Goal: Navigation & Orientation: Find specific page/section

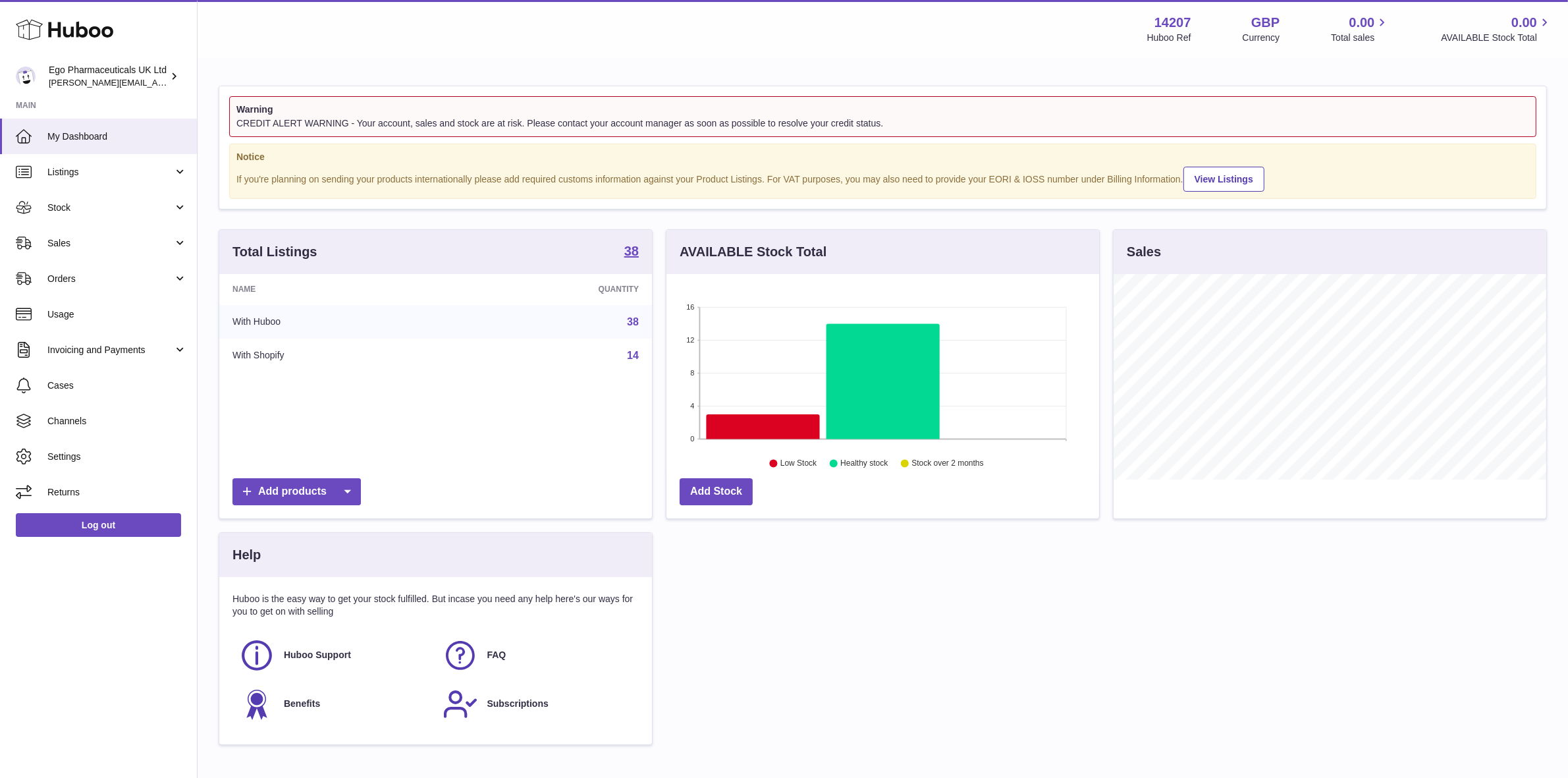
scroll to position [205, 433]
click at [57, 205] on span "Stock" at bounding box center [110, 207] width 126 height 13
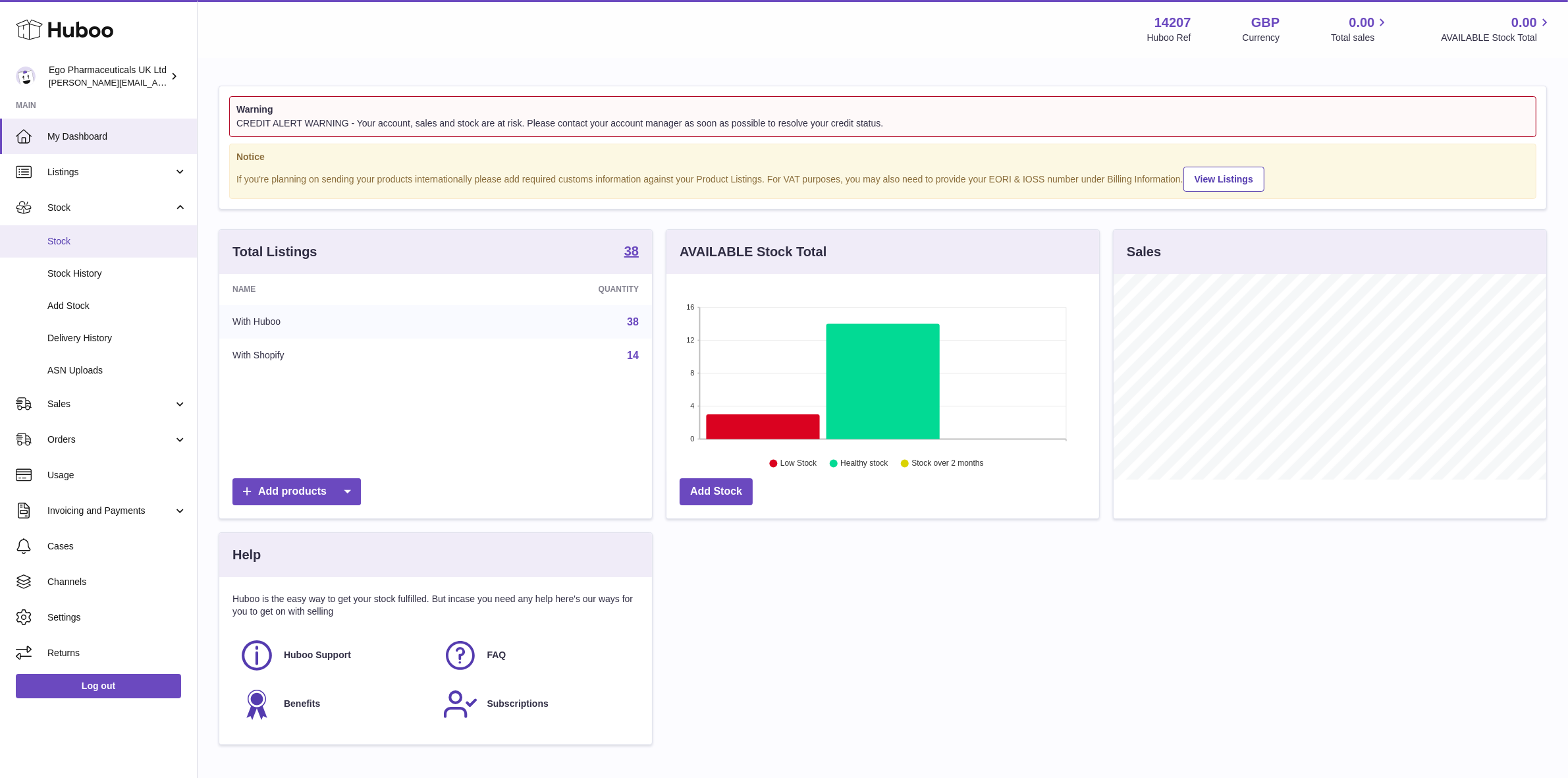
click at [50, 247] on span "Stock" at bounding box center [117, 241] width 139 height 13
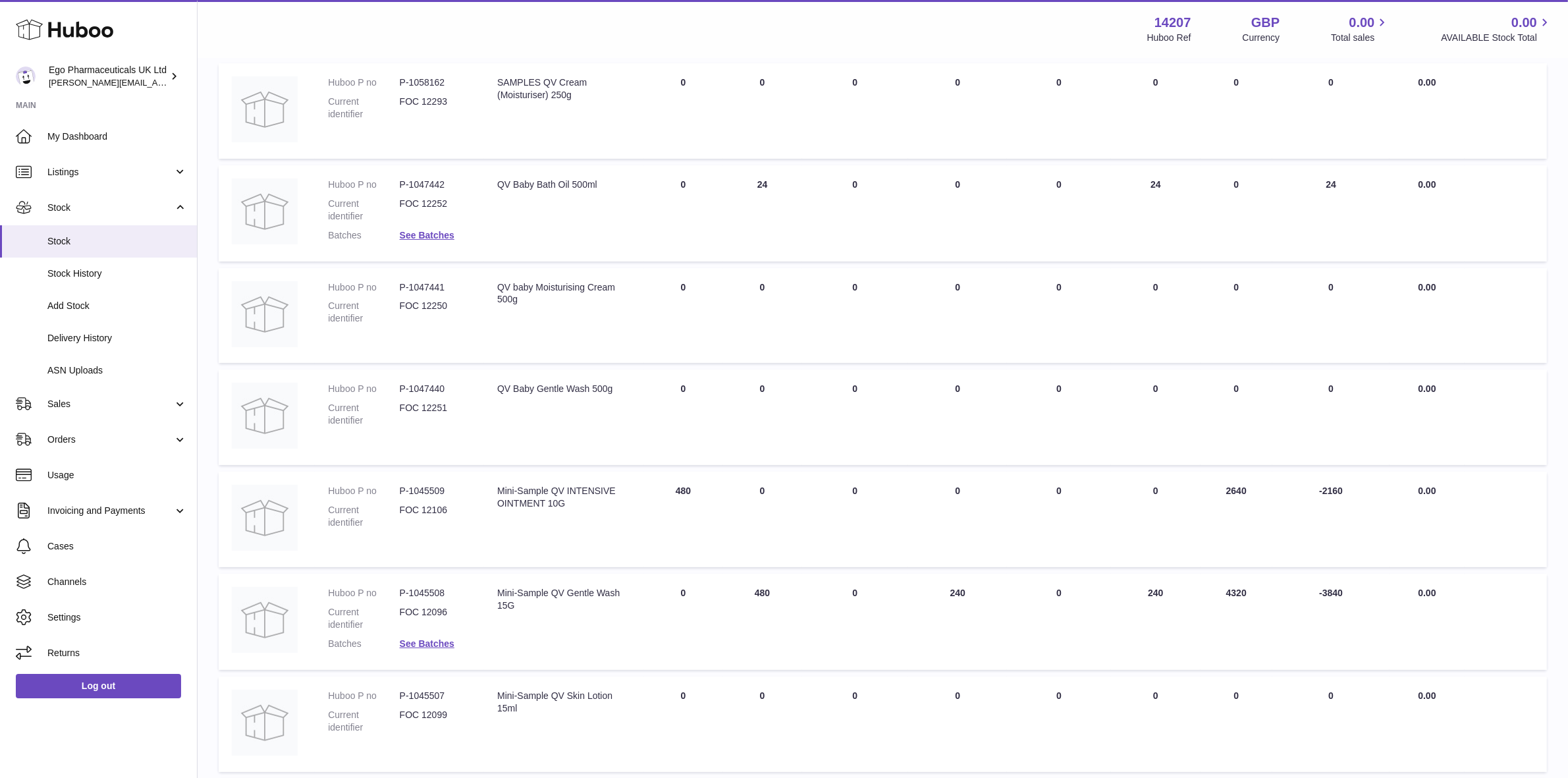
scroll to position [150, 0]
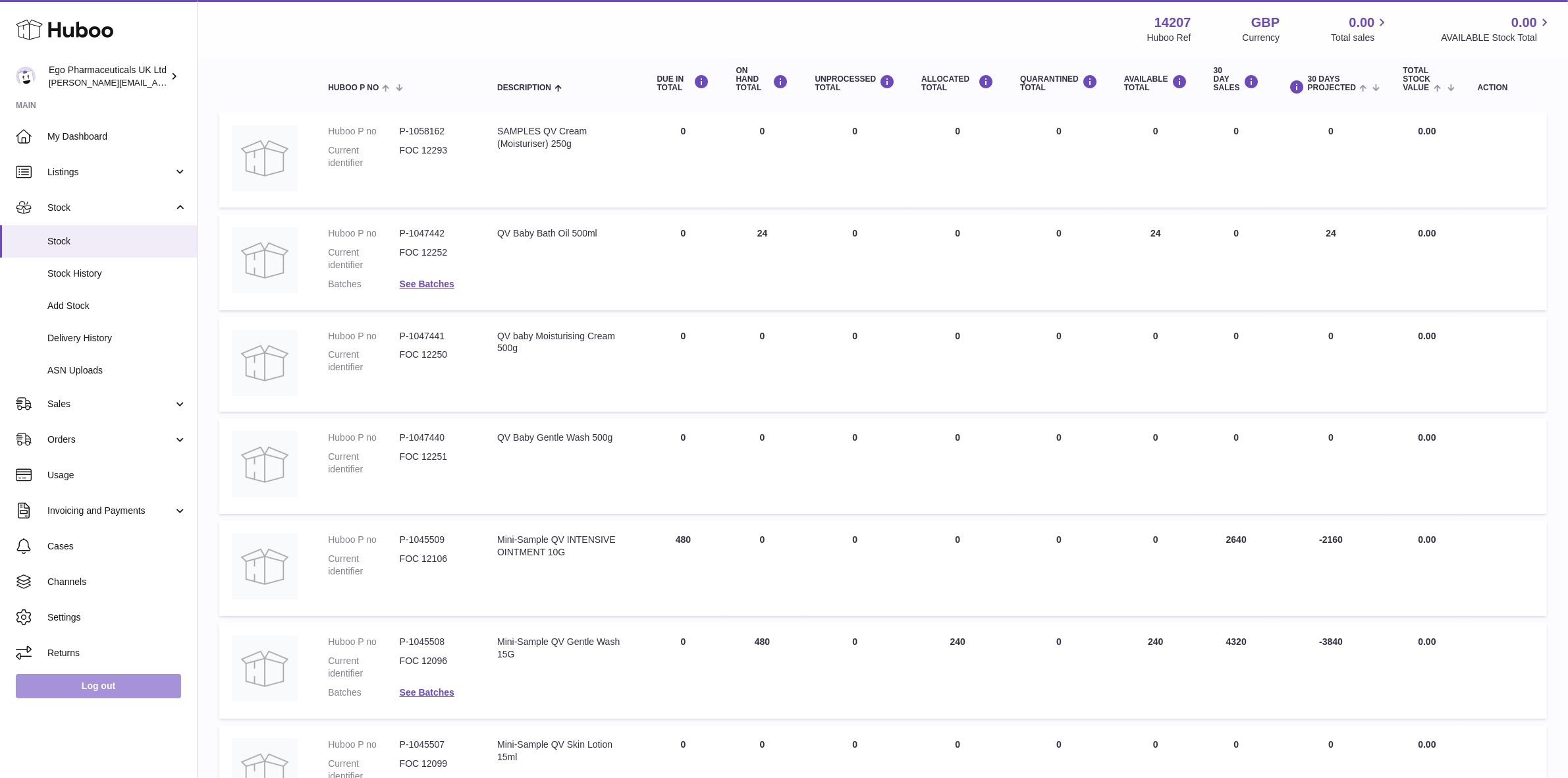
click at [89, 686] on link "Log out" at bounding box center [98, 685] width 165 height 24
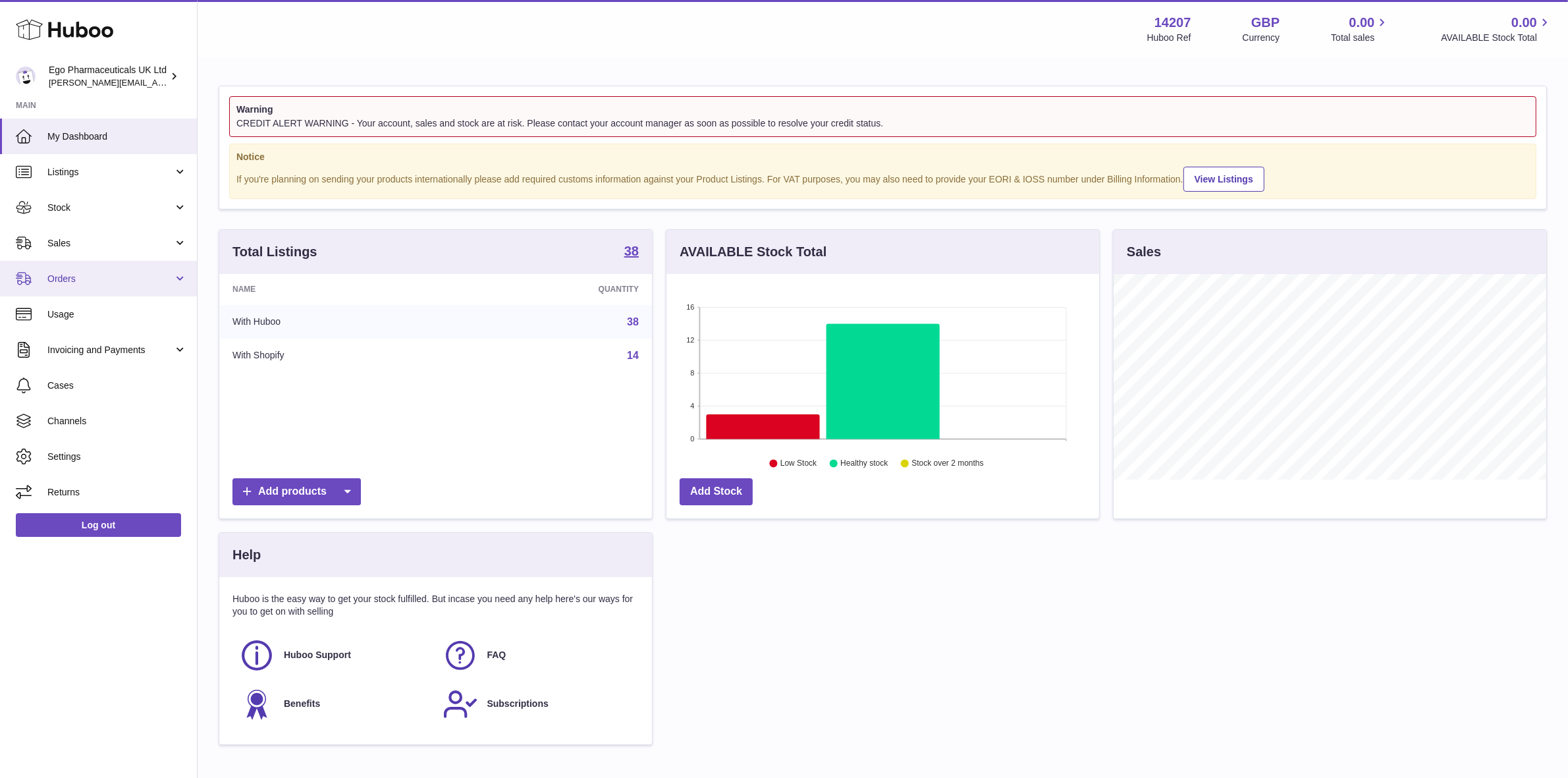
click at [50, 277] on span "Orders" at bounding box center [110, 278] width 126 height 13
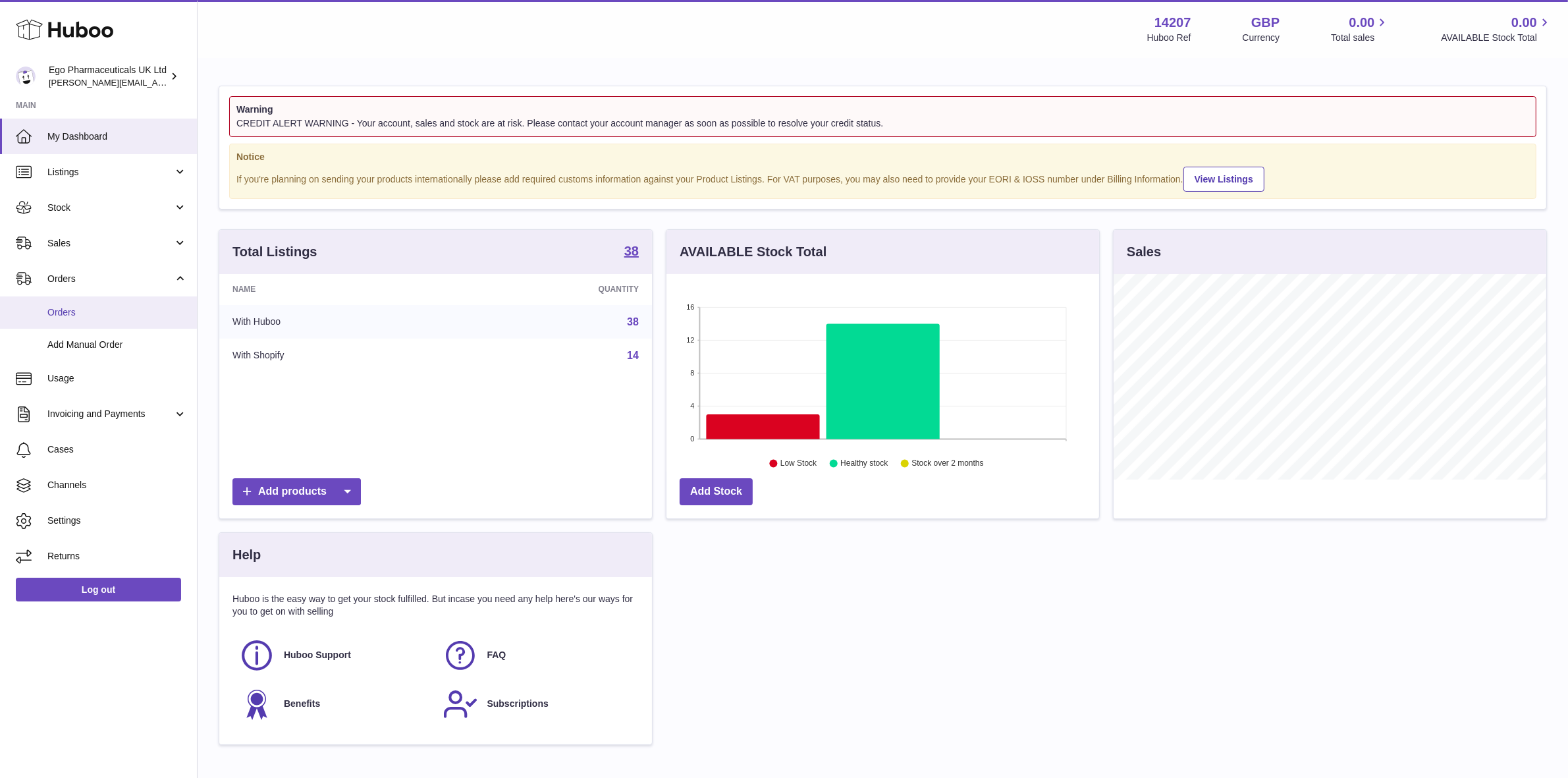
click at [50, 317] on span "Orders" at bounding box center [117, 312] width 139 height 13
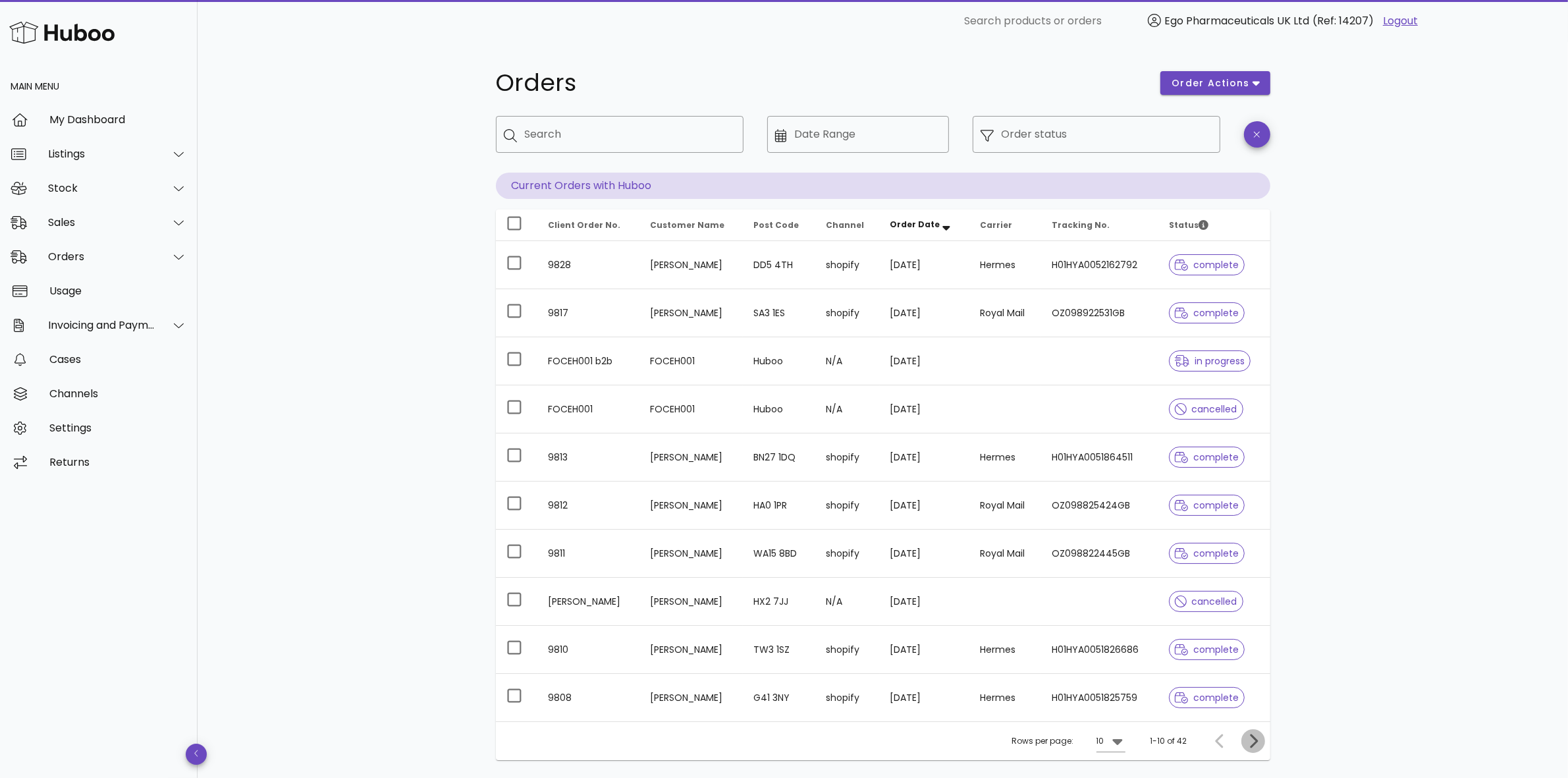
click at [1254, 747] on icon "Next page" at bounding box center [1253, 740] width 15 height 15
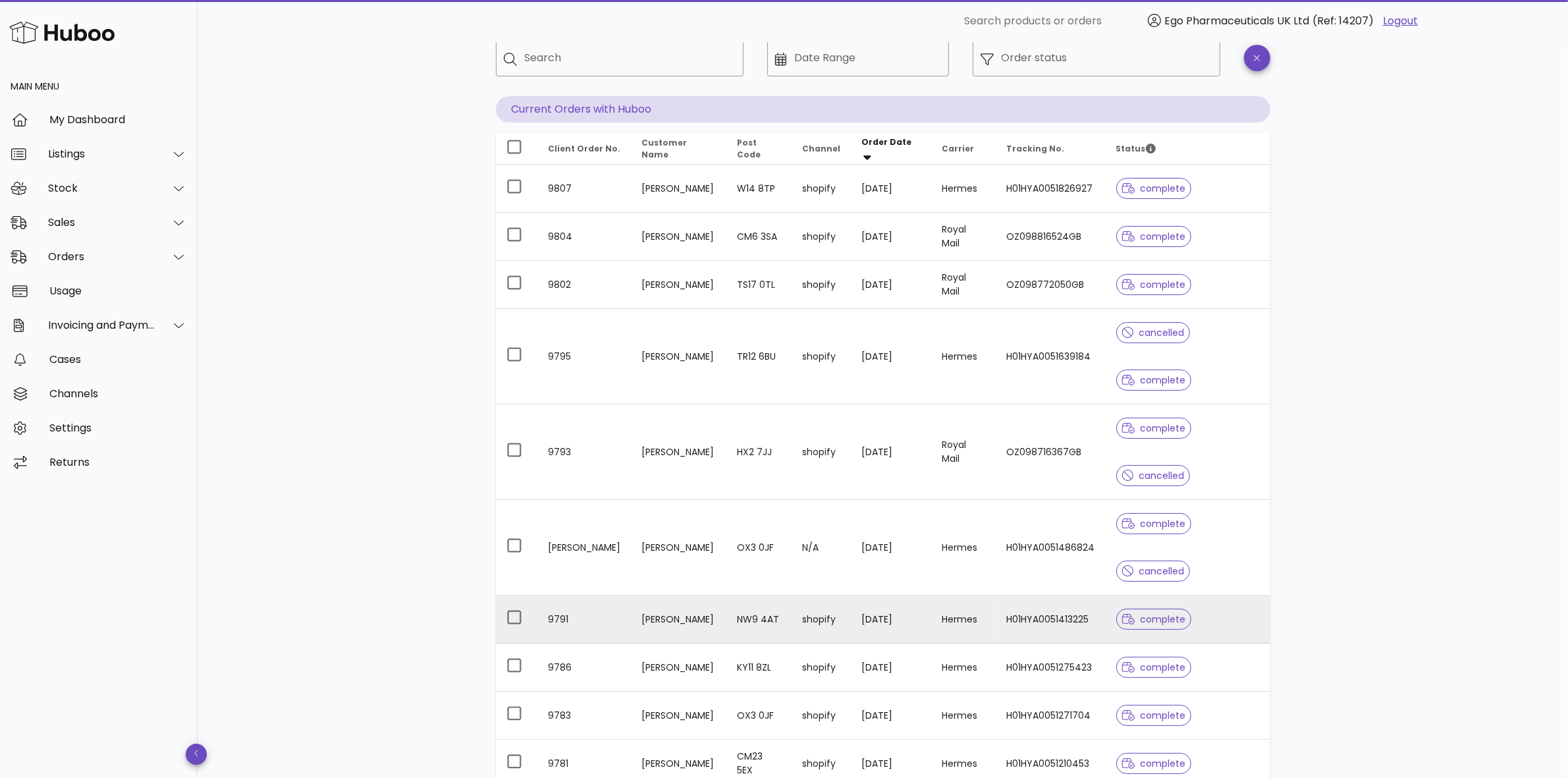
scroll to position [232, 0]
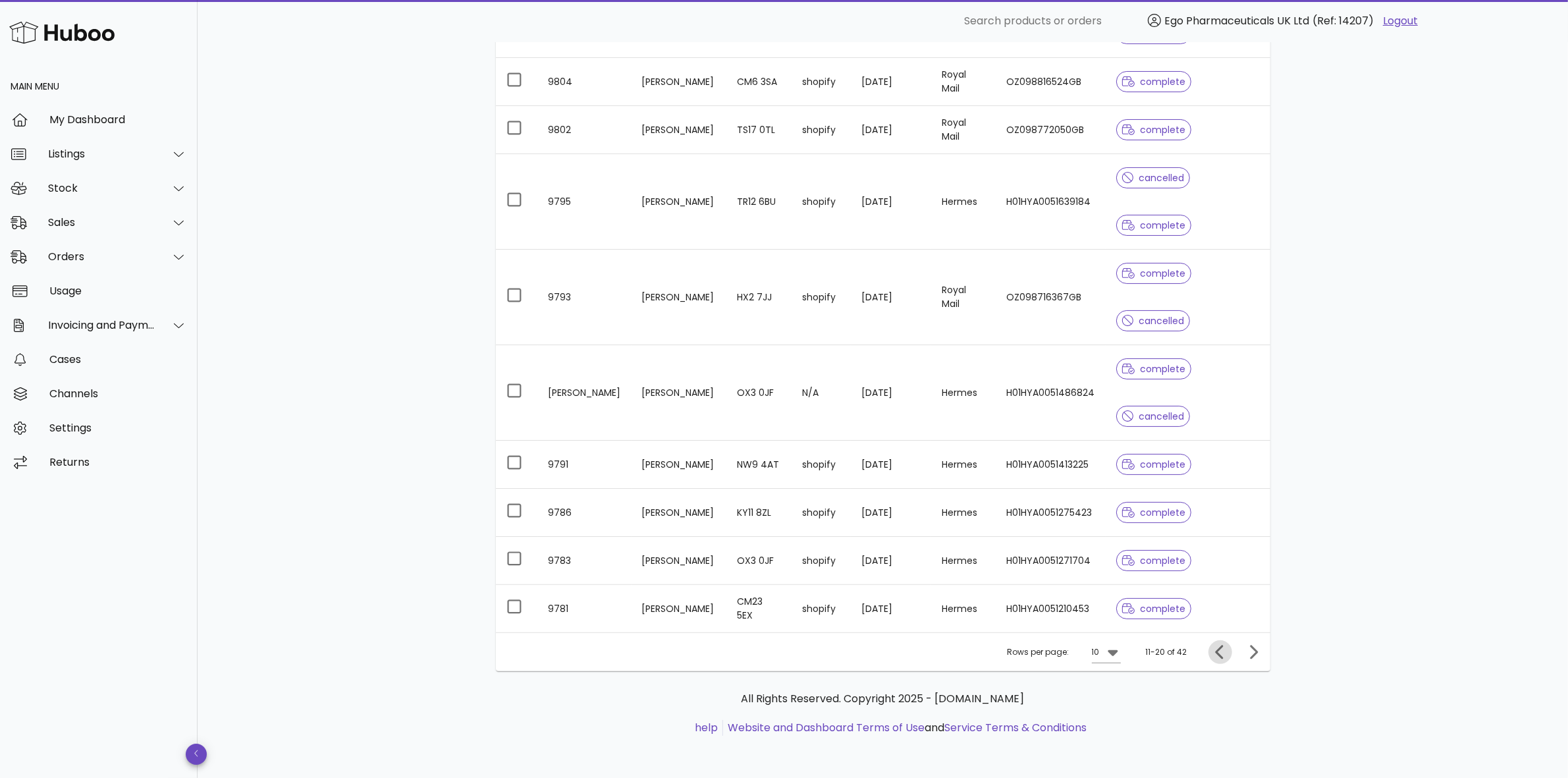
click at [1219, 650] on icon "Previous page" at bounding box center [1219, 651] width 8 height 14
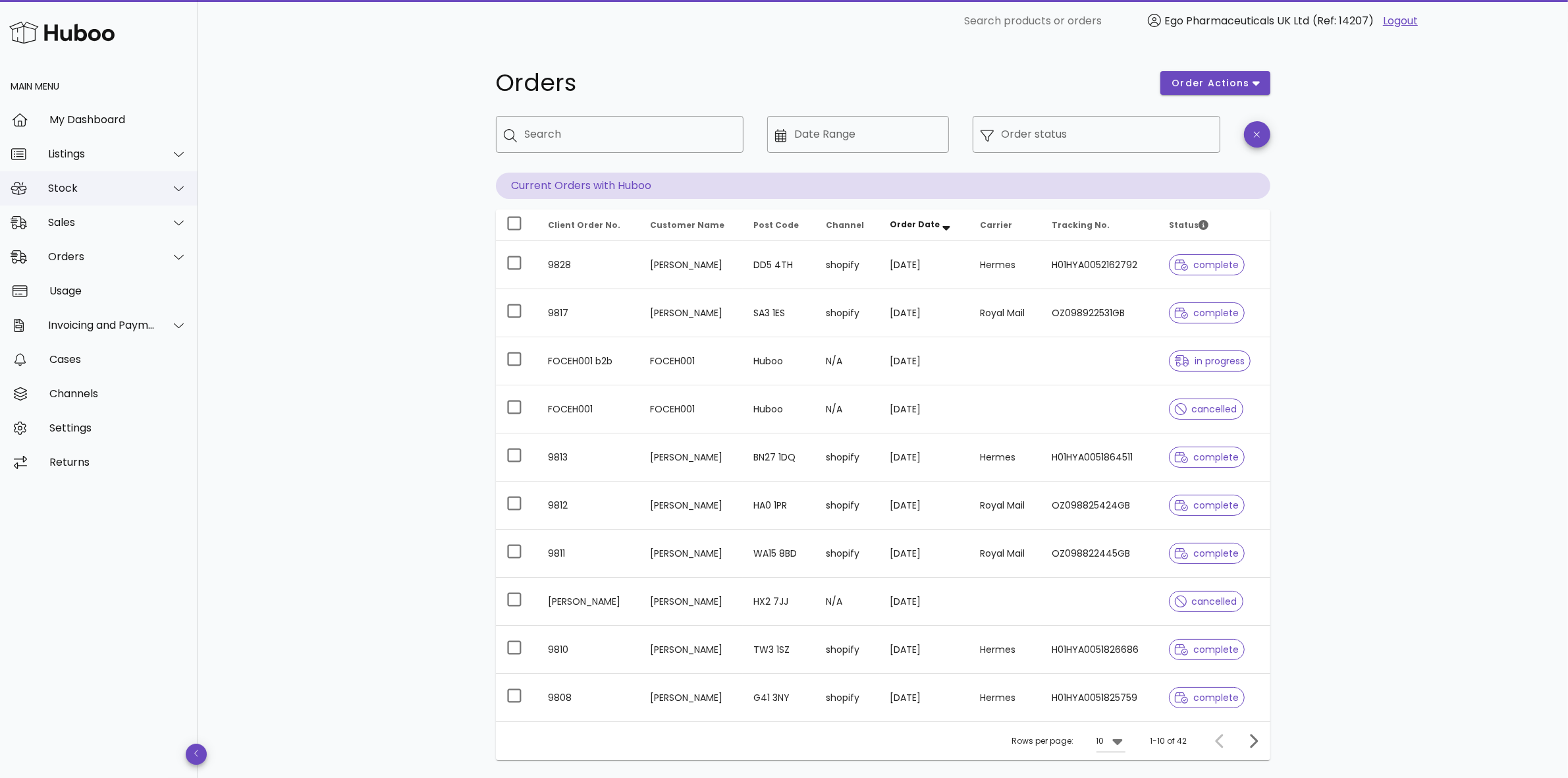
click at [61, 185] on div "Stock" at bounding box center [102, 187] width 107 height 13
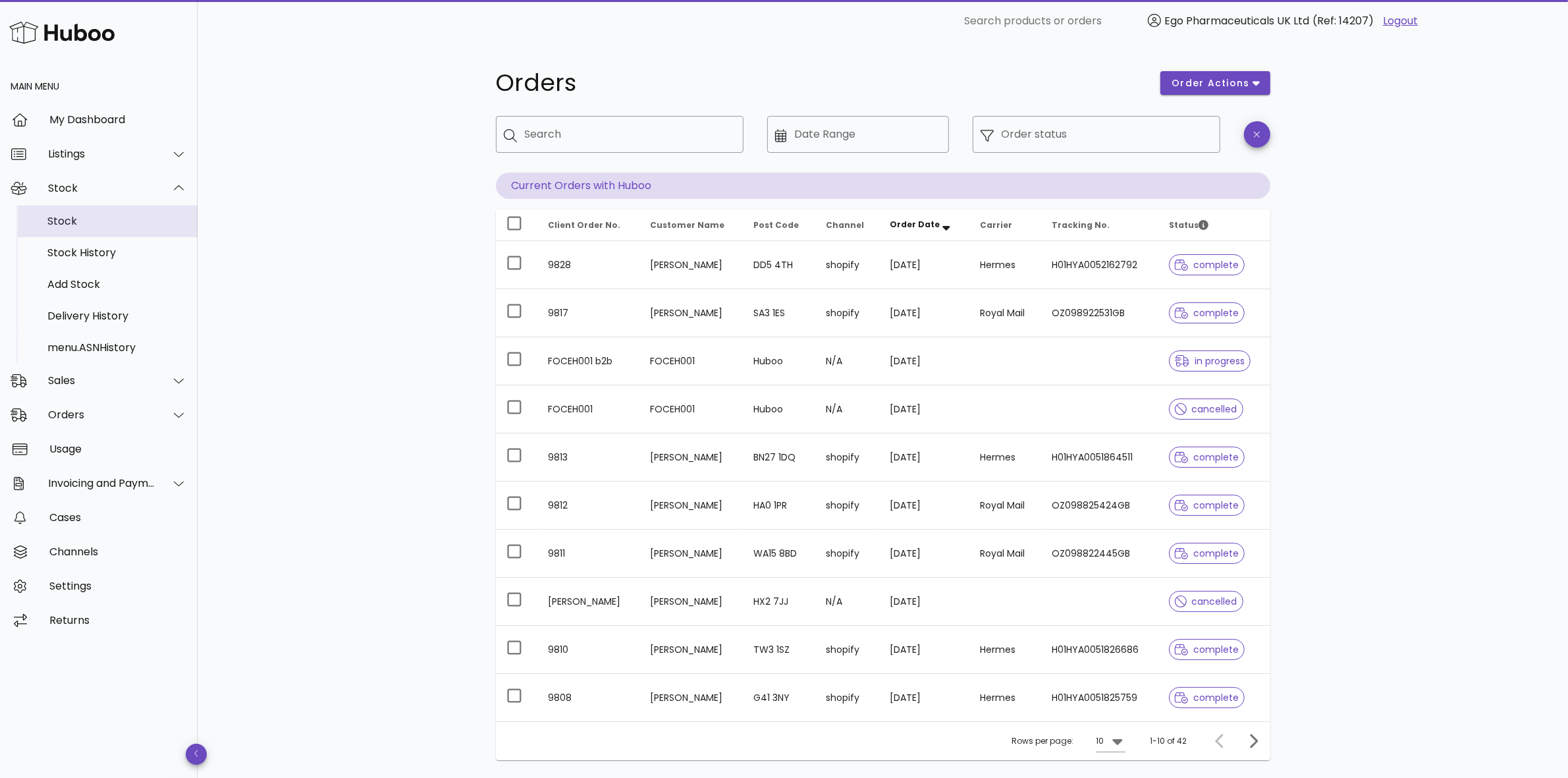
click at [53, 222] on div "Stock" at bounding box center [117, 220] width 139 height 13
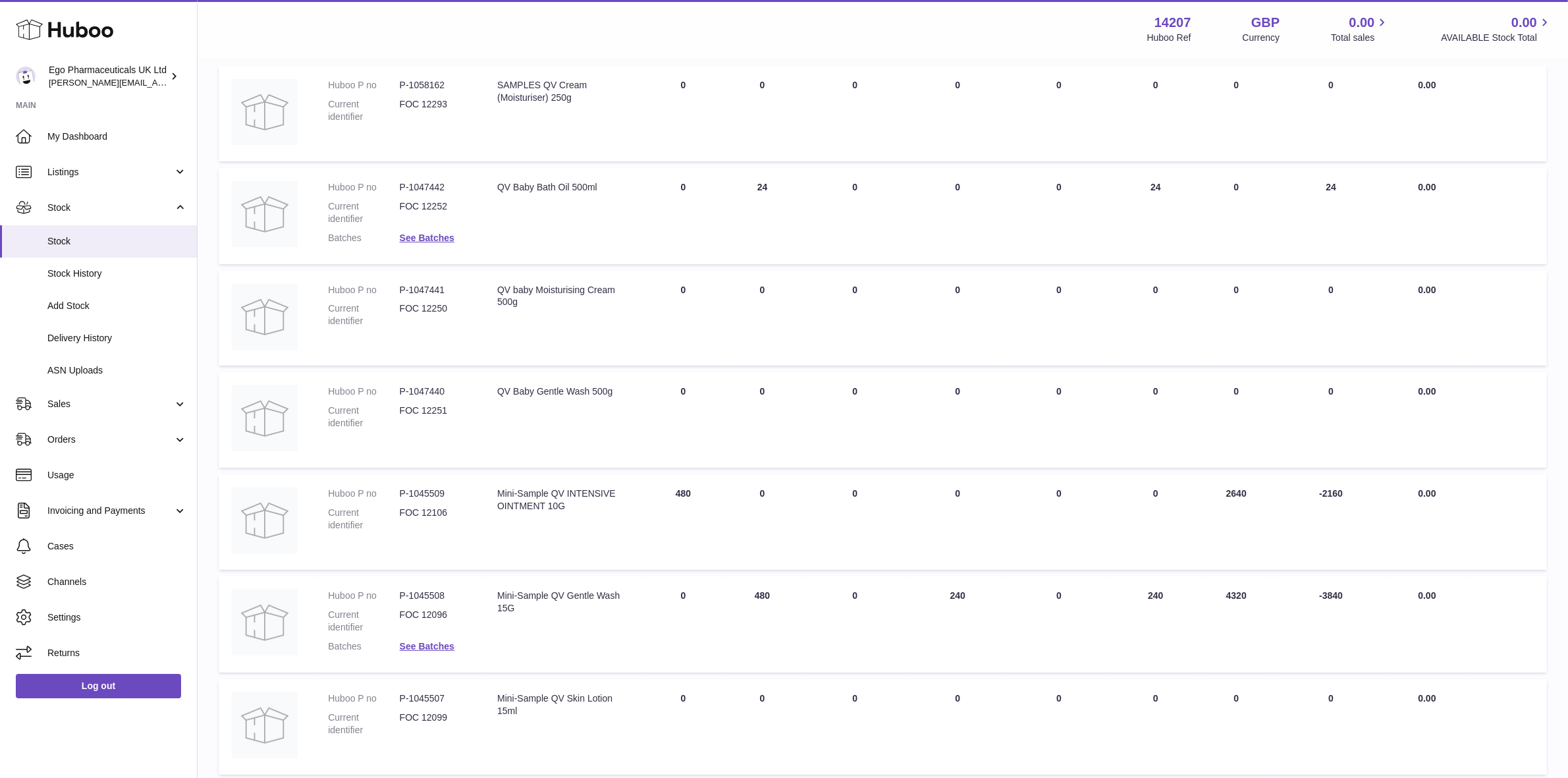
scroll to position [164, 0]
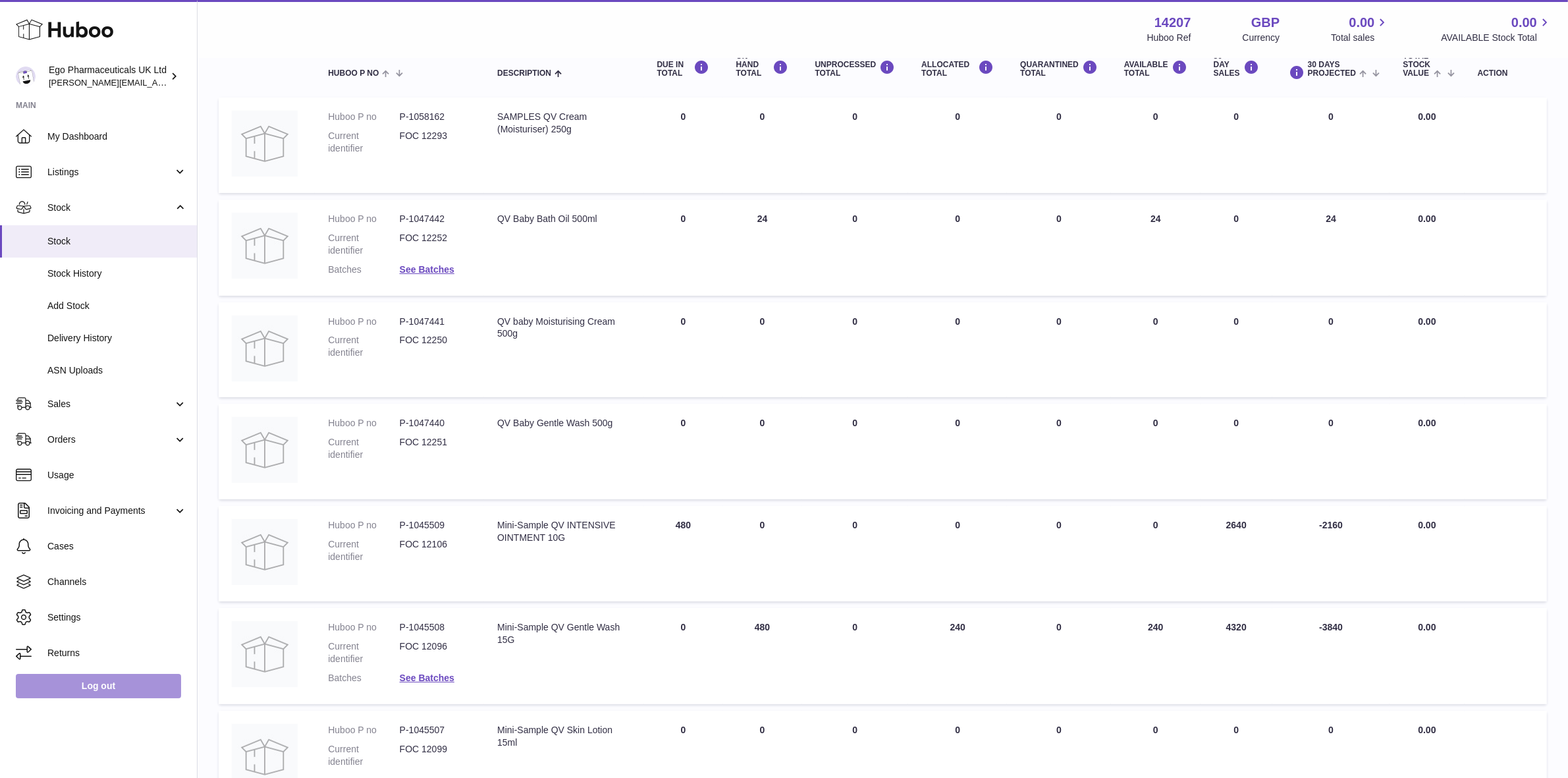
click at [132, 690] on link "Log out" at bounding box center [98, 685] width 165 height 24
